Goal: Understand process/instructions: Learn about a topic

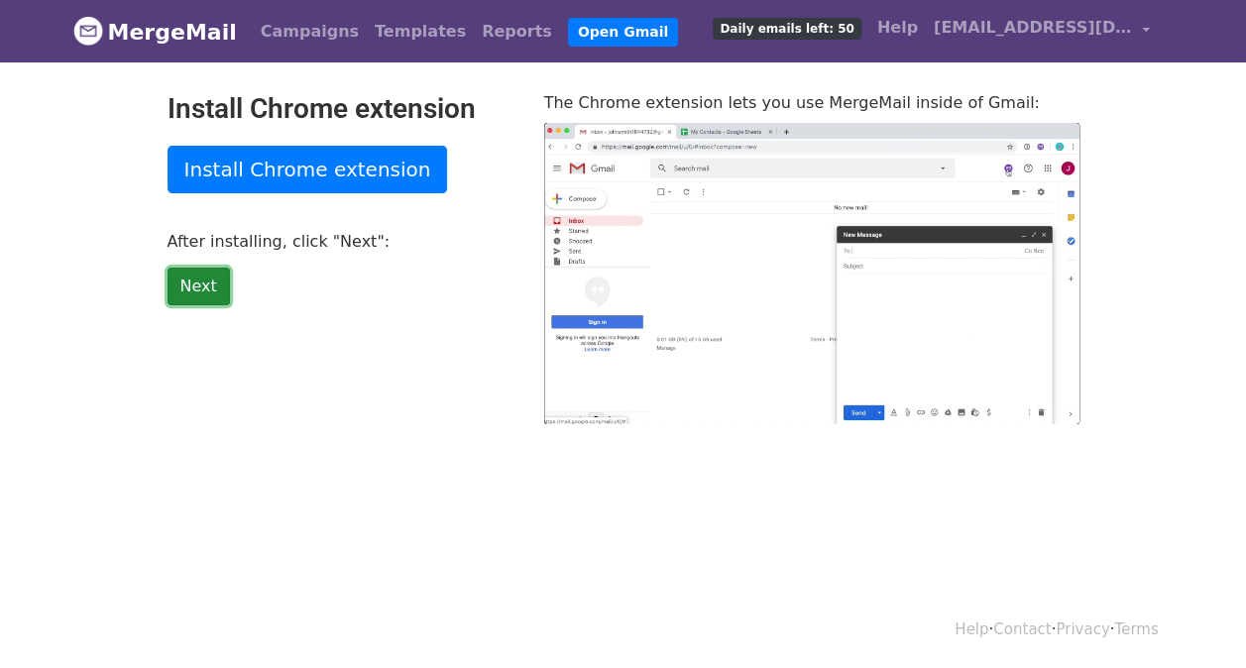
click at [200, 278] on link "Next" at bounding box center [199, 287] width 62 height 38
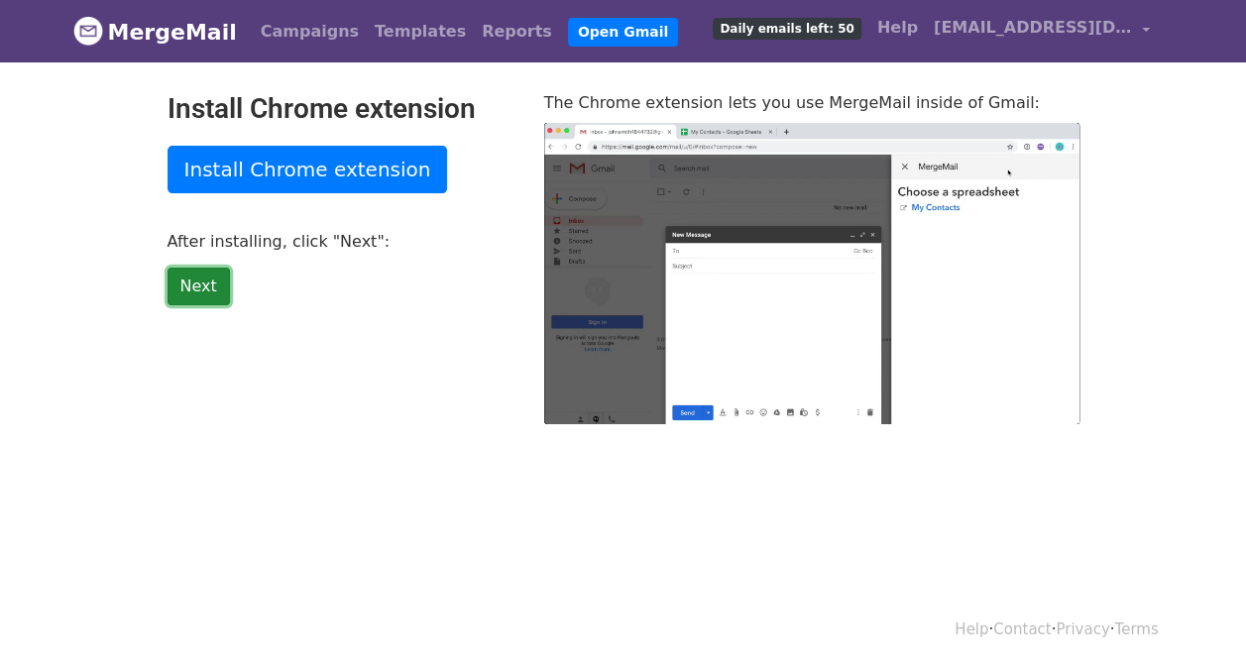
type input "26.37"
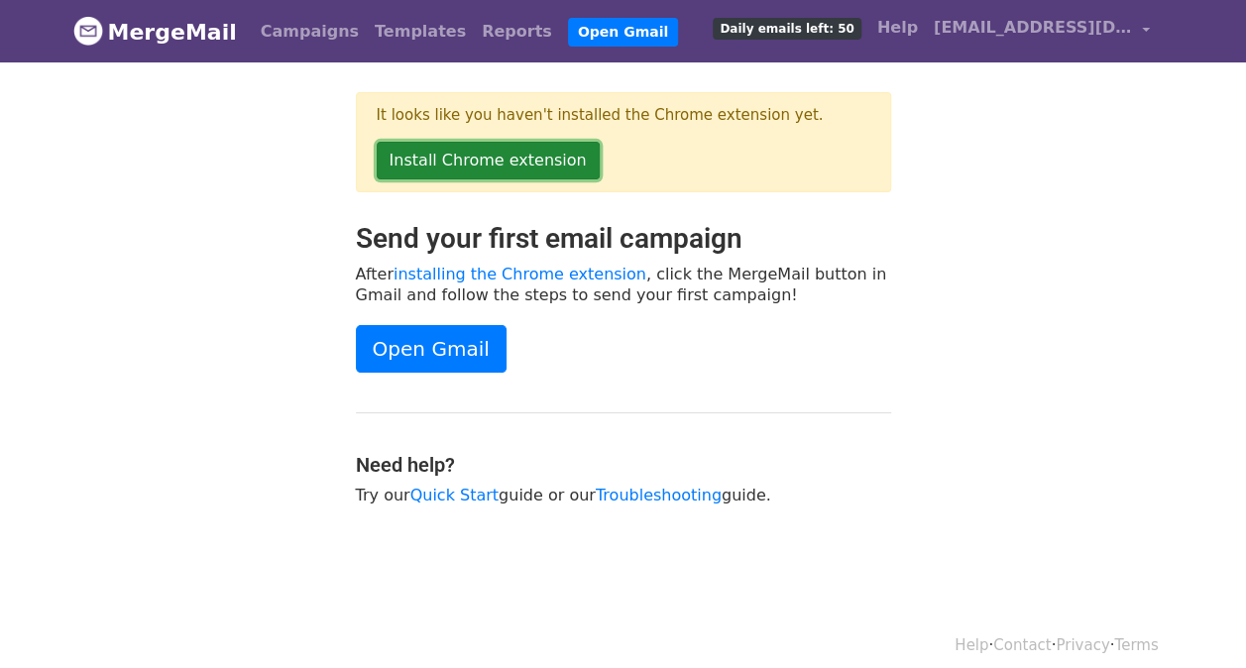
click at [454, 165] on link "Install Chrome extension" at bounding box center [488, 161] width 223 height 38
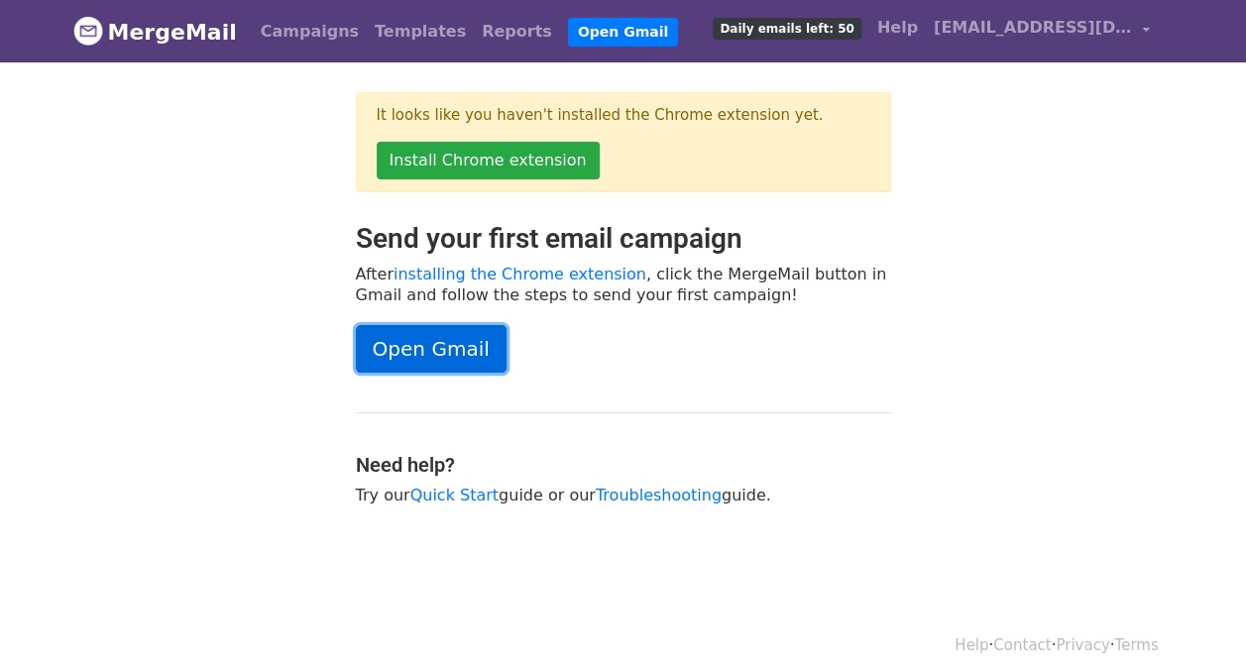
click at [422, 347] on link "Open Gmail" at bounding box center [431, 349] width 151 height 48
click at [426, 337] on link "Open Gmail" at bounding box center [431, 349] width 151 height 48
click at [969, 304] on div "Send your first email campaign After installing the Chrome extension , click th…" at bounding box center [623, 373] width 1130 height 303
click at [428, 345] on link "Open Gmail" at bounding box center [431, 349] width 151 height 48
